Goal: Entertainment & Leisure: Browse casually

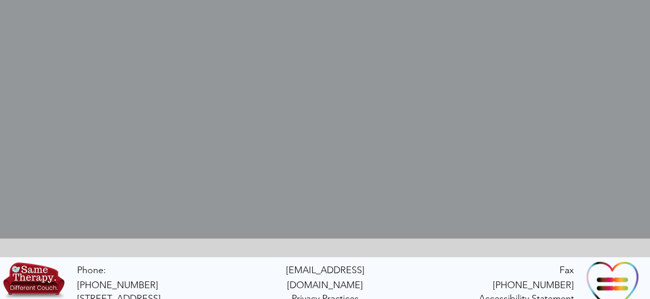
scroll to position [388, 0]
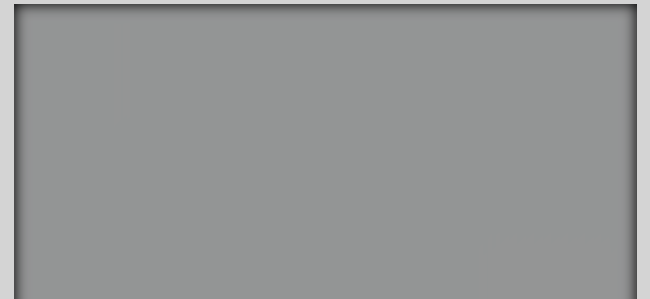
scroll to position [142, 0]
click at [471, 135] on icon "main content" at bounding box center [485, 133] width 36 height 28
click at [568, 130] on video "Your Video Title Video Player" at bounding box center [325, 163] width 622 height 319
click at [571, 133] on video "Your Video Title Video Player" at bounding box center [325, 163] width 622 height 319
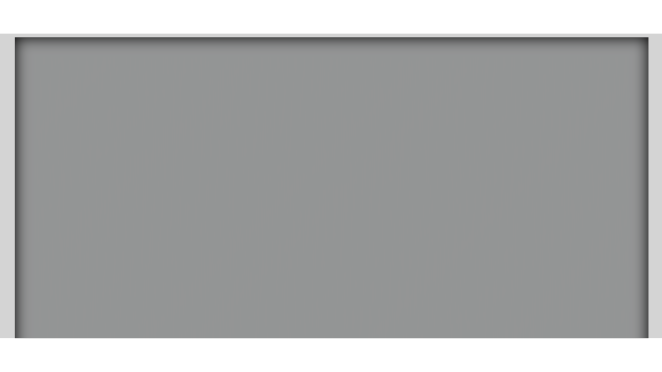
scroll to position [0, 0]
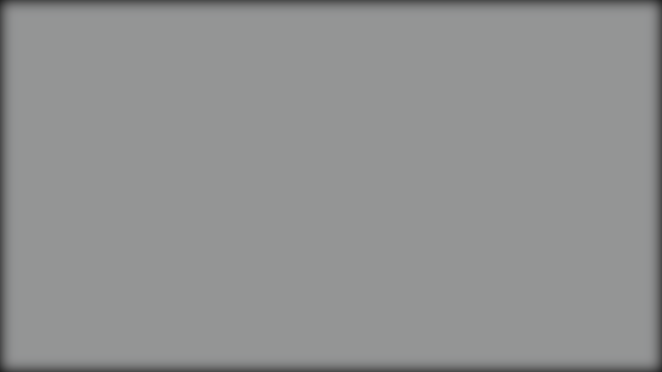
click at [573, 171] on video "Your Video Title Video Player" at bounding box center [331, 186] width 662 height 372
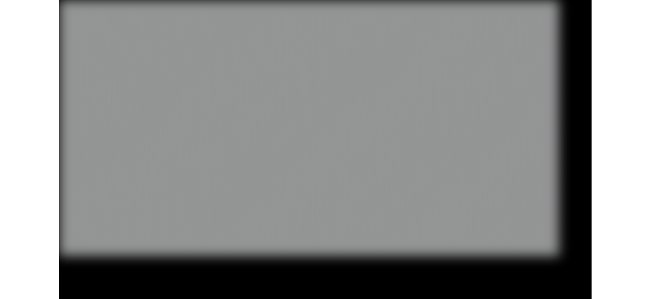
scroll to position [142, 0]
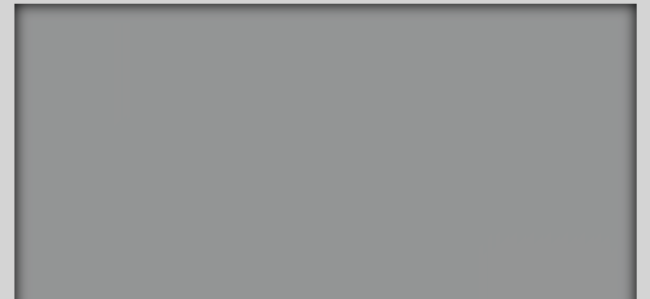
click at [570, 133] on video "Your Video Title Video Player" at bounding box center [325, 163] width 622 height 319
click at [479, 171] on icon "main content" at bounding box center [487, 177] width 40 height 42
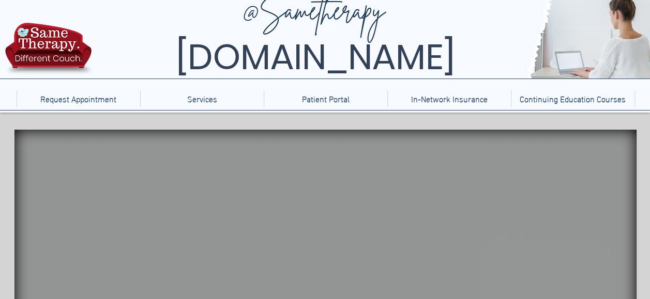
scroll to position [17, 0]
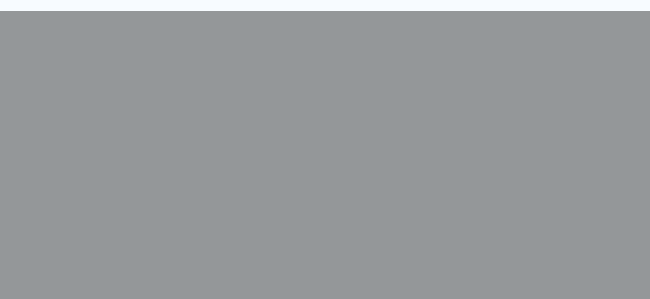
scroll to position [207, 0]
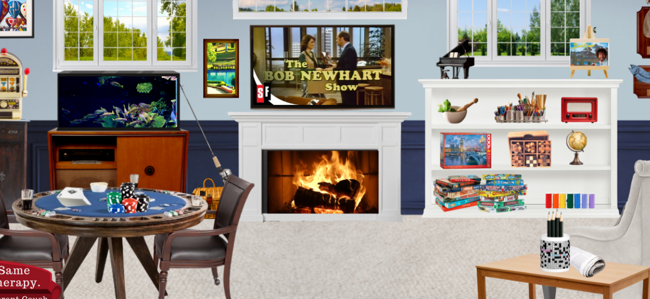
scroll to position [175, 0]
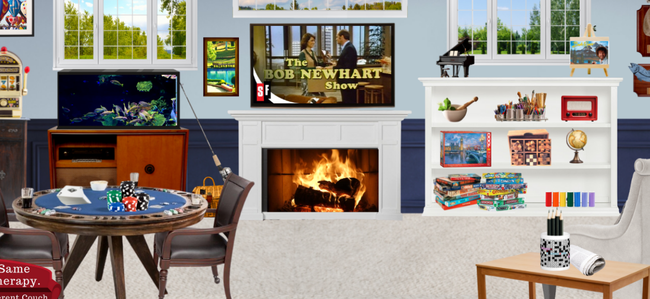
click at [534, 148] on icon "main content" at bounding box center [525, 149] width 39 height 34
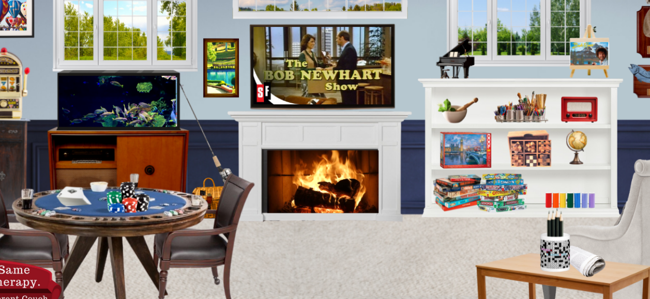
scroll to position [151, 0]
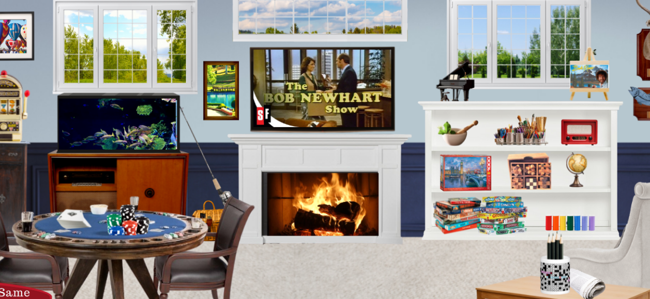
click at [139, 132] on icon "An image of a fish tank, when clicked brings you to a video of a fish tank." at bounding box center [116, 123] width 114 height 44
click at [221, 190] on icon "An image of a fishing pole that when clicked brings you to a fishing game." at bounding box center [201, 151] width 59 height 96
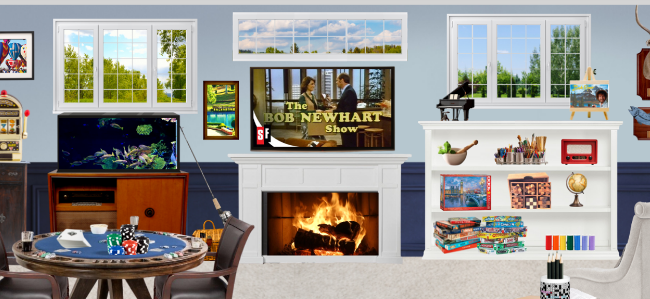
click at [137, 53] on icon "main content" at bounding box center [123, 62] width 143 height 85
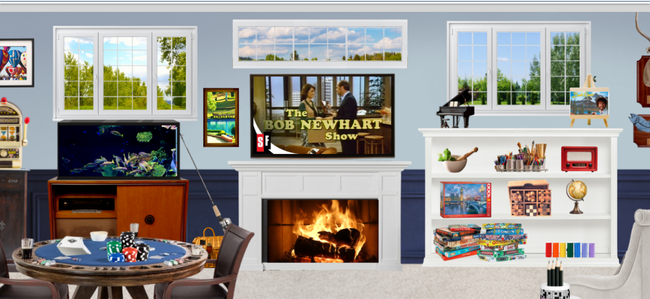
scroll to position [151, 0]
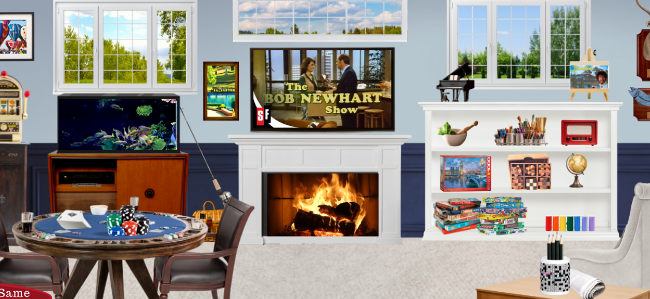
click at [344, 103] on icon "An image of a television that when clicked brings you to old school shows." at bounding box center [321, 89] width 137 height 77
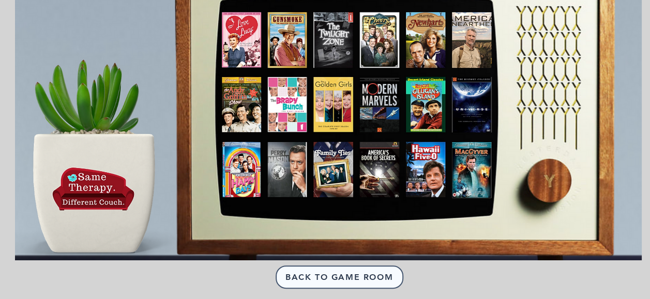
scroll to position [143, 0]
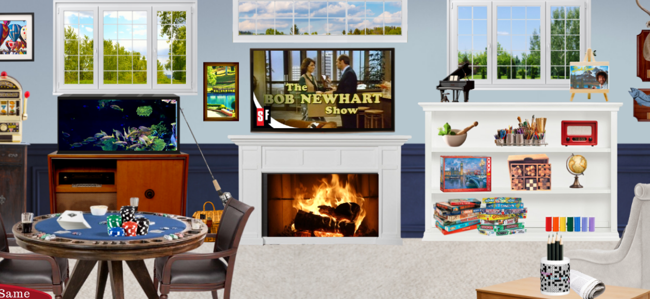
scroll to position [151, 0]
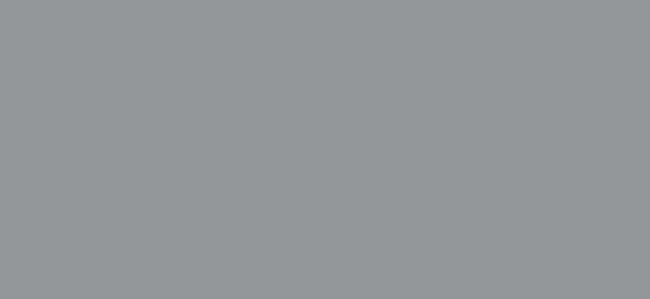
scroll to position [278, 0]
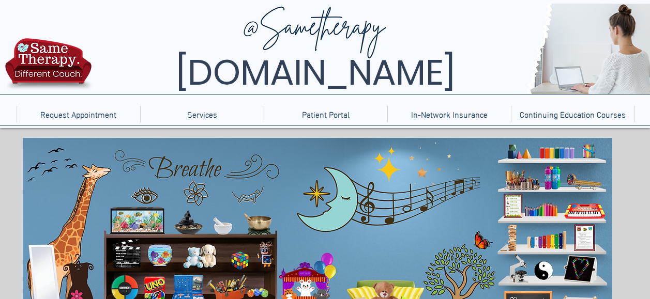
scroll to position [127, 0]
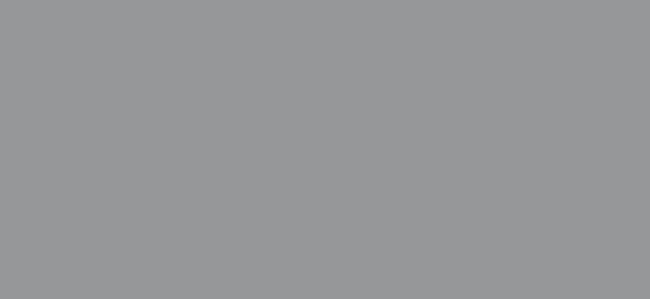
scroll to position [255, 0]
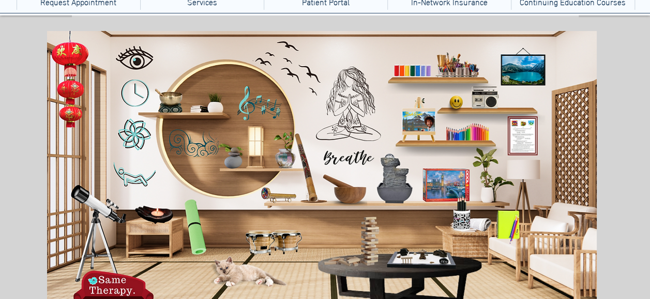
scroll to position [120, 0]
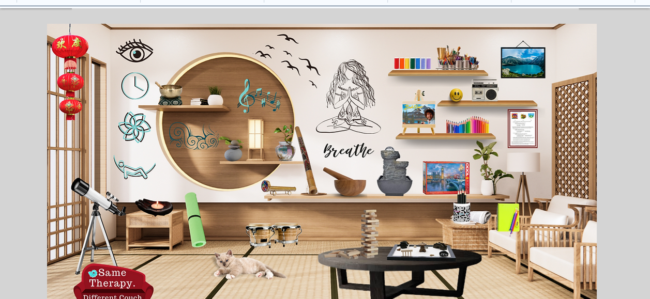
click at [167, 93] on icon "An image of a mindfulness bell, when clicked brings you to a video fo a mindfun…" at bounding box center [171, 91] width 24 height 24
click at [268, 192] on icon "An image of a kaleidoscope, when clicked brings you to a relaxing kaleidoscope …" at bounding box center [276, 188] width 37 height 13
click at [238, 266] on icon "An image of a cat, nothing happens when clicked." at bounding box center [244, 261] width 78 height 30
click at [260, 235] on icon "An image of bongos, when clicked brings you to a bongos game." at bounding box center [271, 232] width 59 height 23
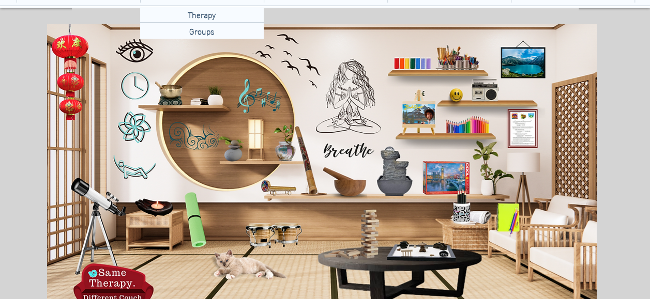
scroll to position [135, 0]
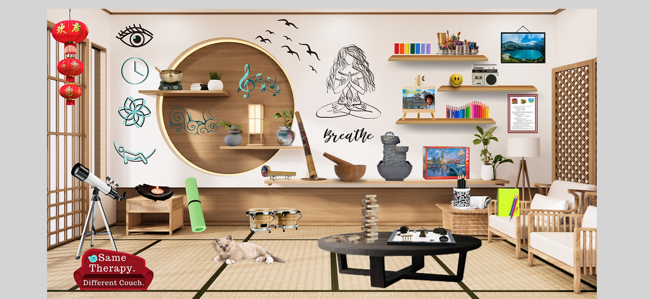
click at [435, 237] on icon "main content" at bounding box center [414, 233] width 54 height 21
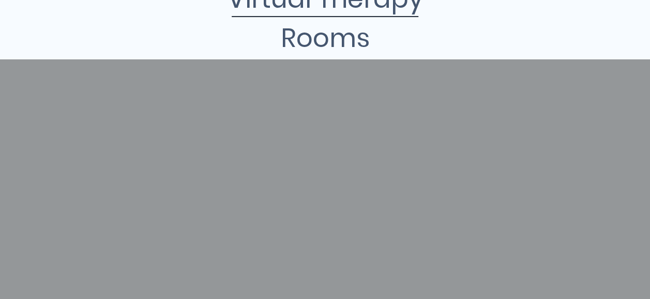
scroll to position [163, 0]
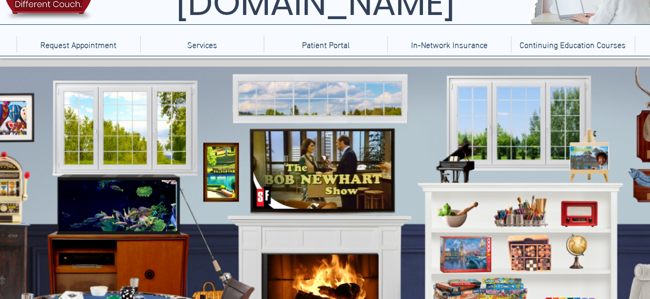
scroll to position [70, 0]
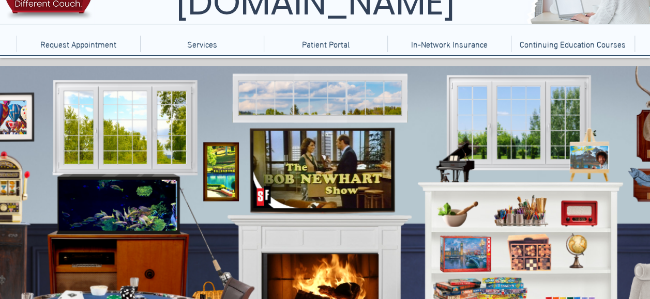
click at [340, 159] on icon "An image of a television that when clicked brings you to old school shows." at bounding box center [321, 169] width 137 height 77
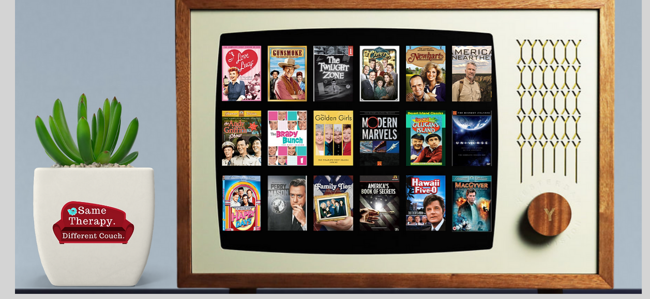
scroll to position [157, 0]
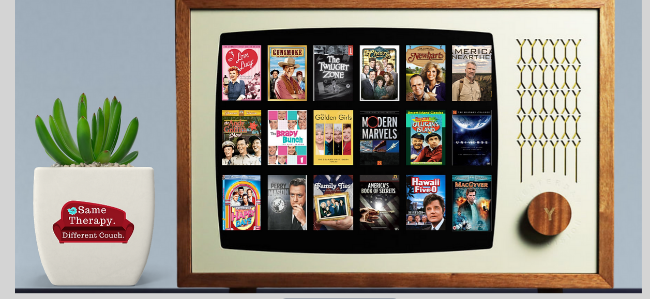
click at [279, 214] on icon "An image of Perry Mason, click to go to that show" at bounding box center [285, 201] width 36 height 51
click at [234, 142] on icon "An image of Andy Griffin, brings you to that show." at bounding box center [240, 136] width 37 height 52
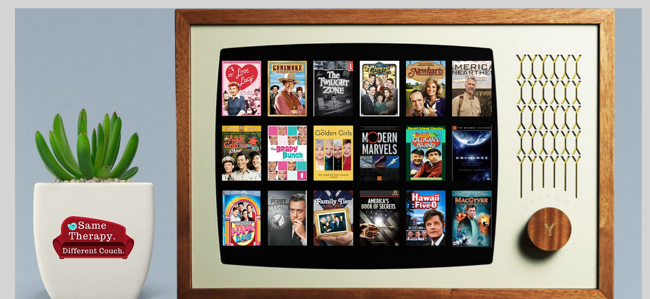
scroll to position [141, 0]
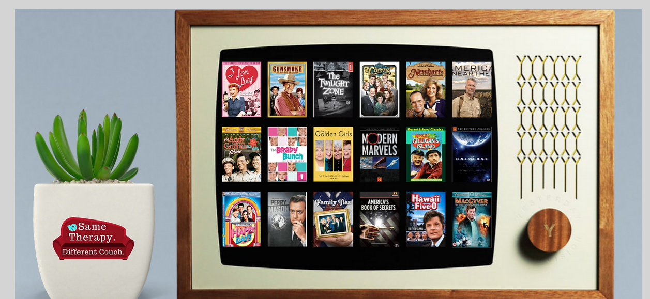
click at [325, 216] on icon "An image of Family Ties, click to go to that show." at bounding box center [332, 217] width 36 height 51
